Goal: Find contact information: Find contact information

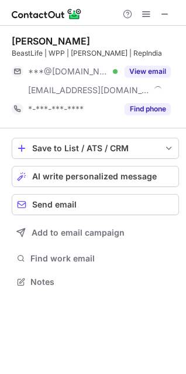
scroll to position [274, 186]
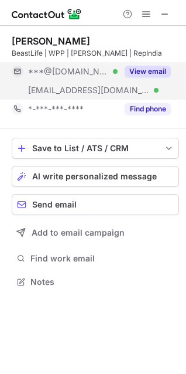
click at [162, 72] on button "View email" at bounding box center [148, 72] width 46 height 12
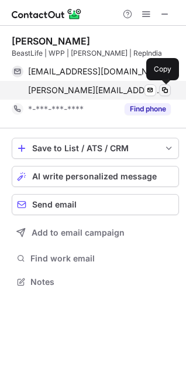
click at [165, 90] on span at bounding box center [165, 90] width 9 height 9
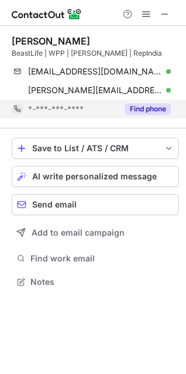
click at [154, 108] on button "Find phone" at bounding box center [148, 109] width 46 height 12
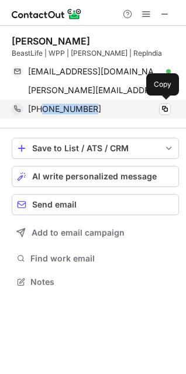
drag, startPoint x: 94, startPoint y: 107, endPoint x: 42, endPoint y: 107, distance: 52.2
click at [42, 107] on div "+919650725030" at bounding box center [99, 109] width 143 height 11
copy span "9650725030"
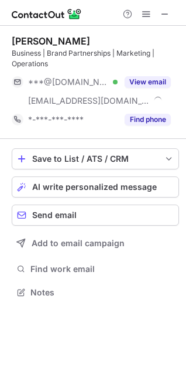
scroll to position [284, 186]
click at [166, 10] on span at bounding box center [165, 13] width 9 height 9
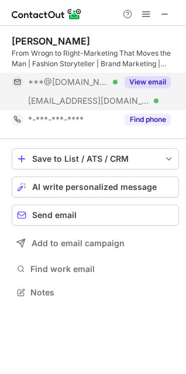
click at [160, 79] on button "View email" at bounding box center [148, 82] width 46 height 12
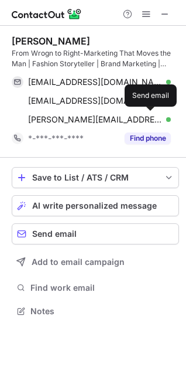
scroll to position [303, 186]
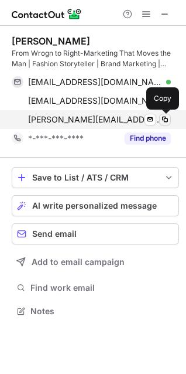
click at [163, 120] on span at bounding box center [165, 119] width 9 height 9
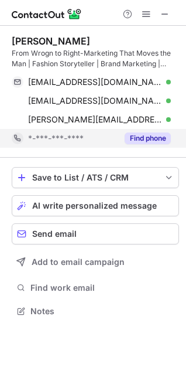
click at [154, 141] on button "Find phone" at bounding box center [148, 138] width 46 height 12
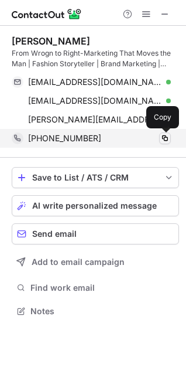
click at [166, 134] on span at bounding box center [165, 138] width 9 height 9
click at [162, 136] on span at bounding box center [165, 138] width 9 height 9
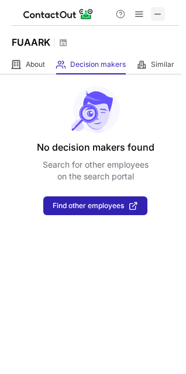
click at [156, 15] on span at bounding box center [158, 13] width 9 height 9
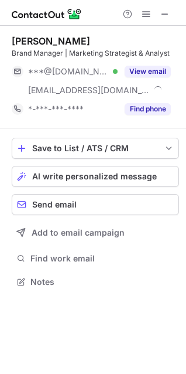
scroll to position [274, 186]
click at [165, 16] on span at bounding box center [165, 13] width 9 height 9
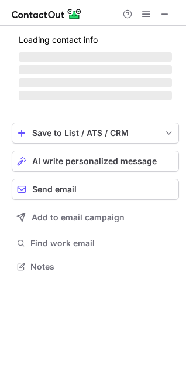
scroll to position [265, 186]
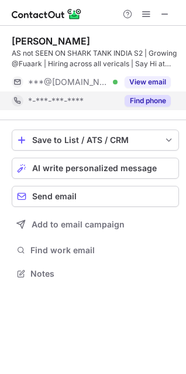
click at [159, 104] on button "Find phone" at bounding box center [148, 101] width 46 height 12
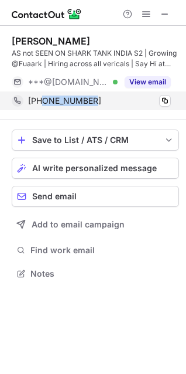
drag, startPoint x: 90, startPoint y: 106, endPoint x: 43, endPoint y: 100, distance: 47.3
click at [43, 100] on div "+919925162611 Copy" at bounding box center [91, 100] width 159 height 19
copy span "9925162611"
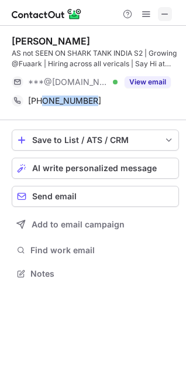
click at [169, 18] on span at bounding box center [165, 13] width 9 height 9
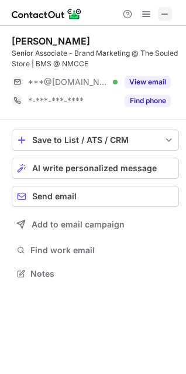
click at [168, 18] on span at bounding box center [165, 13] width 9 height 9
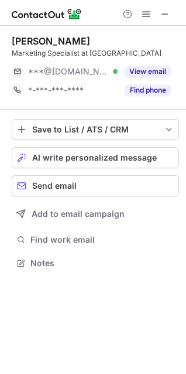
scroll to position [255, 186]
click at [161, 15] on span at bounding box center [165, 13] width 9 height 9
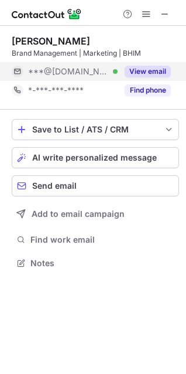
click at [155, 75] on button "View email" at bounding box center [148, 72] width 46 height 12
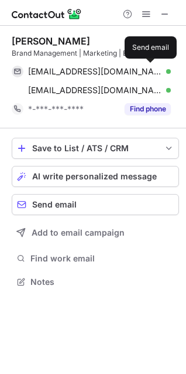
scroll to position [274, 186]
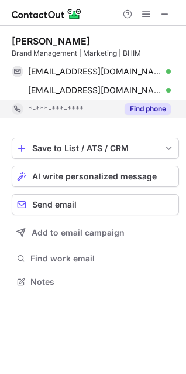
click at [164, 106] on button "Find phone" at bounding box center [148, 109] width 46 height 12
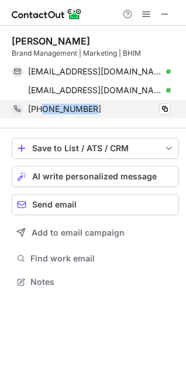
drag, startPoint x: 96, startPoint y: 106, endPoint x: 43, endPoint y: 109, distance: 52.2
click at [43, 108] on div "[PHONE_NUMBER]" at bounding box center [99, 109] width 143 height 11
copy span "9664161363"
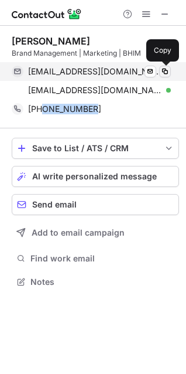
click at [165, 69] on span at bounding box center [165, 71] width 9 height 9
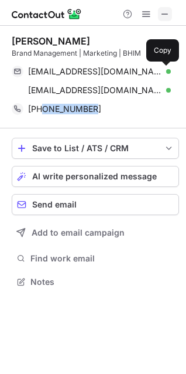
click at [170, 9] on button at bounding box center [165, 14] width 14 height 14
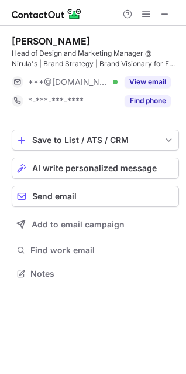
scroll to position [265, 186]
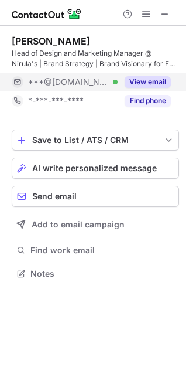
click at [138, 82] on button "View email" at bounding box center [148, 82] width 46 height 12
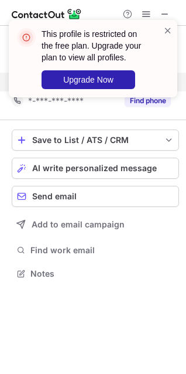
click at [159, 15] on div "This profile is restricted on the free plan. Upgrade your plan to view all prof…" at bounding box center [93, 63] width 188 height 110
click at [164, 14] on div "This profile is restricted on the free plan. Upgrade your plan to view all prof…" at bounding box center [93, 63] width 188 height 110
click at [165, 29] on span at bounding box center [167, 31] width 9 height 12
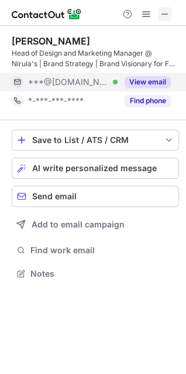
click at [163, 12] on span at bounding box center [165, 13] width 9 height 9
